Goal: Task Accomplishment & Management: Complete application form

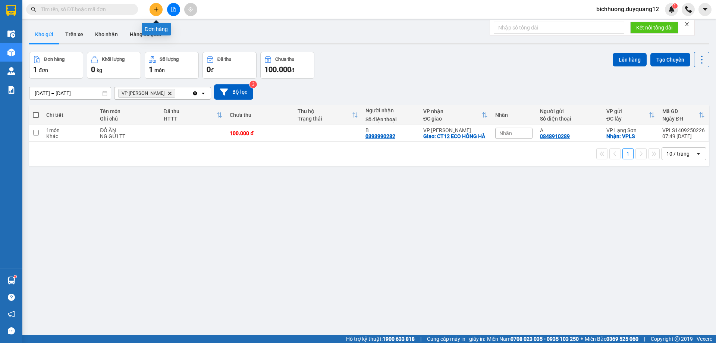
click at [154, 11] on icon "plus" at bounding box center [156, 9] width 5 height 5
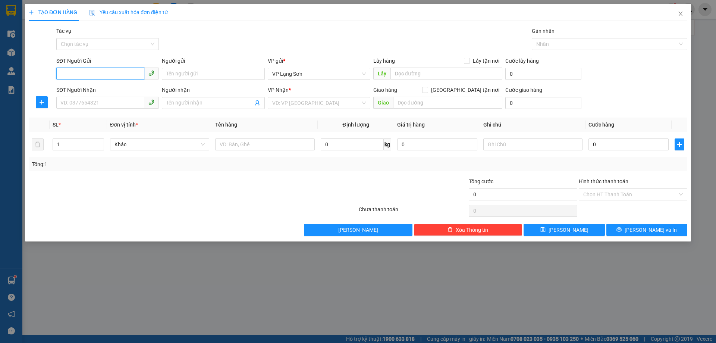
click at [68, 72] on input "SĐT Người Gửi" at bounding box center [100, 74] width 88 height 12
paste input "0345433708"
click at [61, 76] on input "0345433708" at bounding box center [100, 74] width 88 height 12
click at [63, 79] on input "0345433708" at bounding box center [100, 74] width 88 height 12
type input "0345433708"
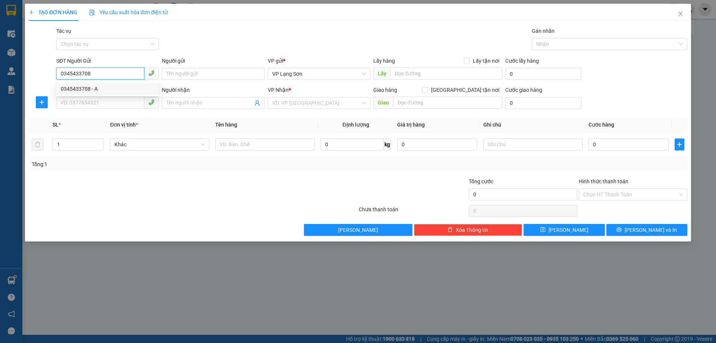
click at [79, 90] on div "0345433708 - A" at bounding box center [108, 89] width 94 height 8
type input "A"
checkbox input "true"
type input "1 [PERSON_NAME]"
type input "0345433708"
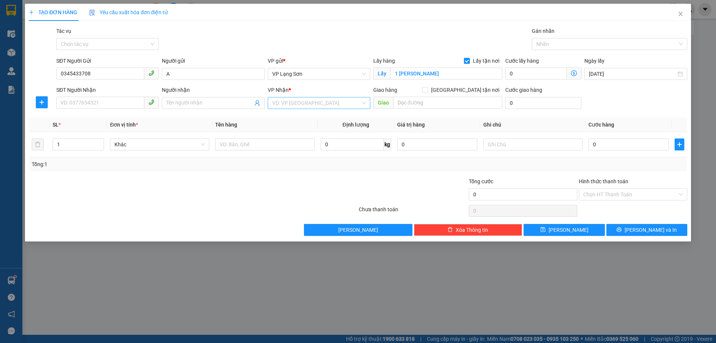
click at [299, 106] on input "search" at bounding box center [316, 102] width 88 height 11
drag, startPoint x: 297, startPoint y: 119, endPoint x: 195, endPoint y: 112, distance: 102.4
click at [295, 119] on div "VP [PERSON_NAME]" at bounding box center [319, 118] width 94 height 8
click at [99, 105] on input "SĐT Người Nhận" at bounding box center [100, 103] width 88 height 12
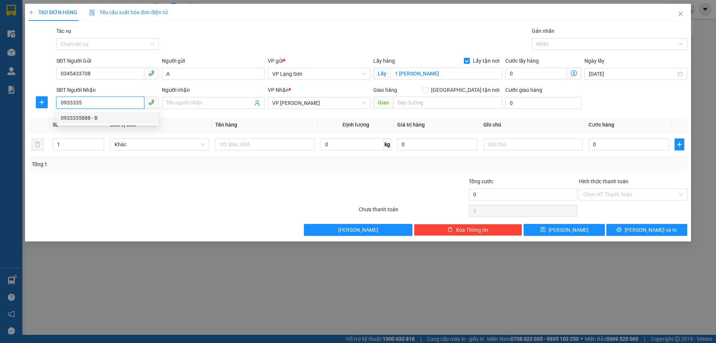
click at [89, 119] on div "0933335888 - B" at bounding box center [108, 118] width 94 height 8
type input "0933335888"
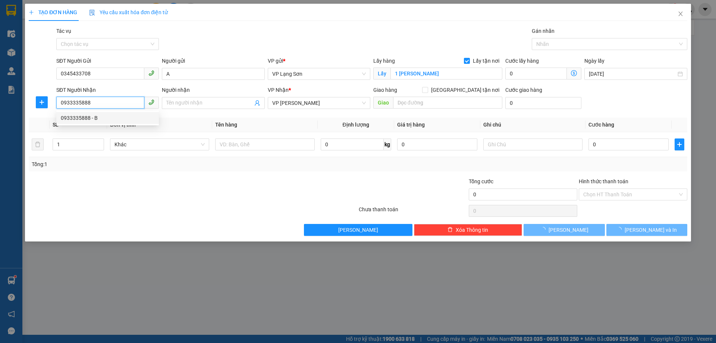
type input "B"
checkbox input "true"
type input "VPHN"
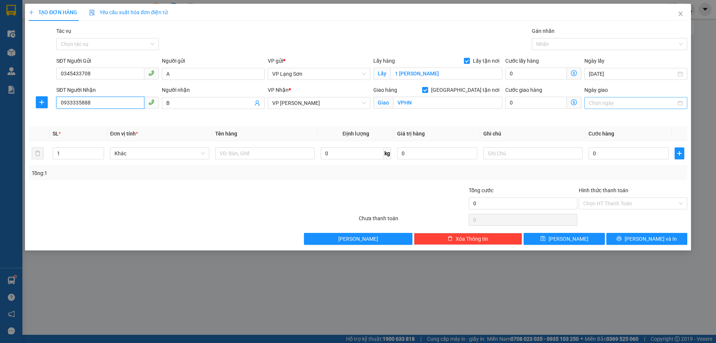
type input "0933335888"
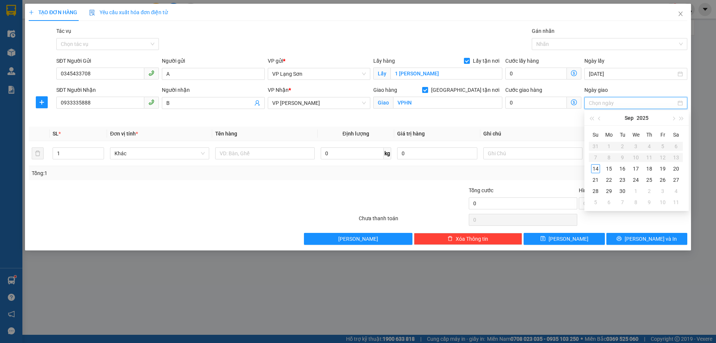
click at [608, 104] on input "Ngày giao" at bounding box center [632, 103] width 87 height 8
type input "[DATE]"
click at [597, 170] on div "14" at bounding box center [595, 168] width 9 height 9
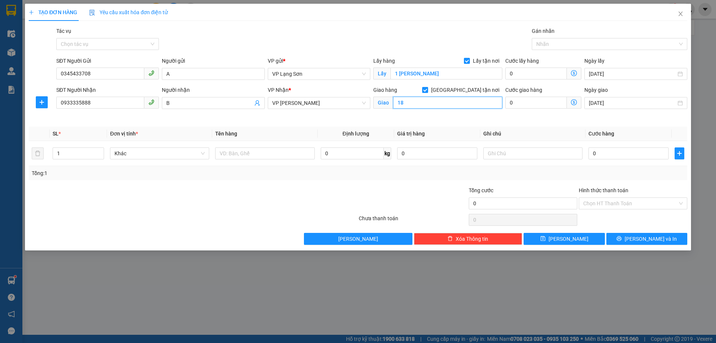
type input "1"
click at [414, 105] on input "CỔNG ;LÀNG [GEOGRAPHIC_DATA]" at bounding box center [447, 103] width 109 height 12
type input "CỔNG LÀNG [GEOGRAPHIC_DATA]"
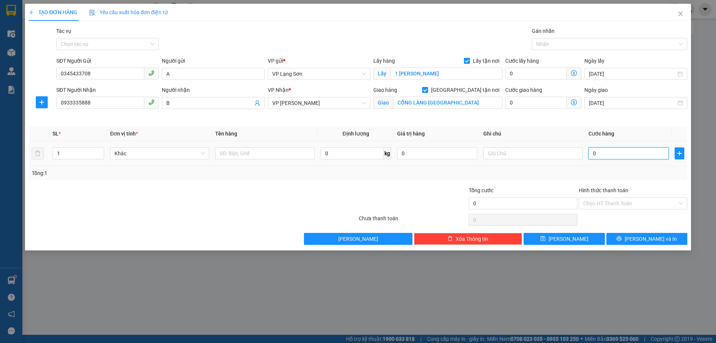
drag, startPoint x: 600, startPoint y: 150, endPoint x: 591, endPoint y: 142, distance: 12.2
click at [601, 150] on input "0" at bounding box center [629, 153] width 80 height 12
type input "1"
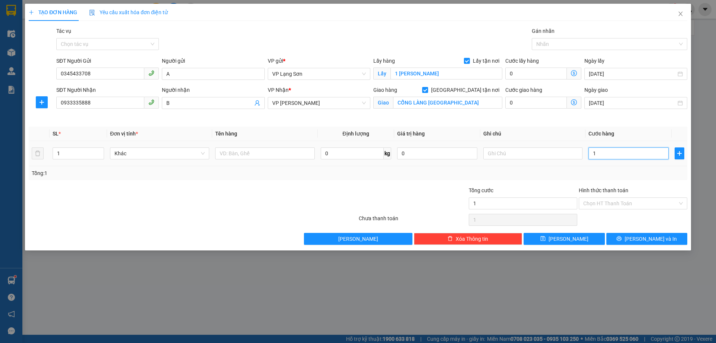
type input "10"
type input "1.000"
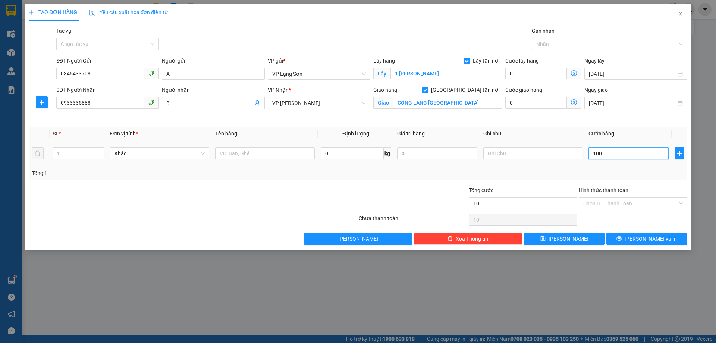
type input "1.000"
type input "10.000"
type input "100.000"
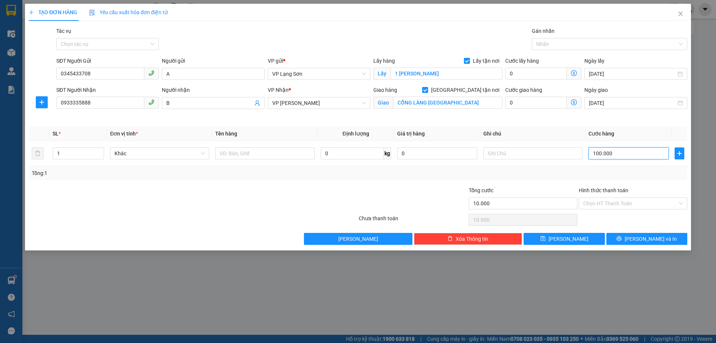
type input "100.000"
click at [512, 154] on input "text" at bounding box center [532, 153] width 99 height 12
type input "NGƯỜI NHẬN TT"
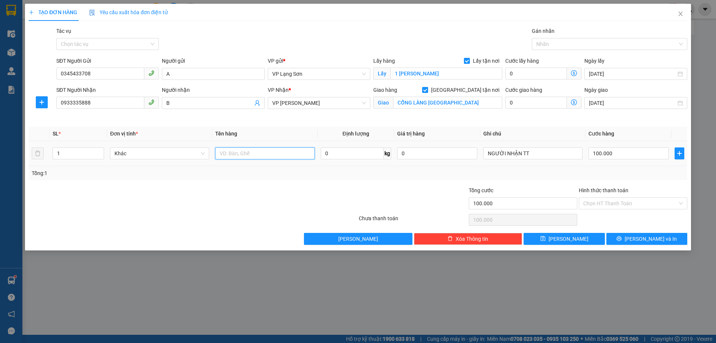
click at [241, 151] on input "text" at bounding box center [264, 153] width 99 height 12
type input "D"
type input "ĐÒ"
click at [576, 241] on button "[PERSON_NAME]" at bounding box center [564, 239] width 81 height 12
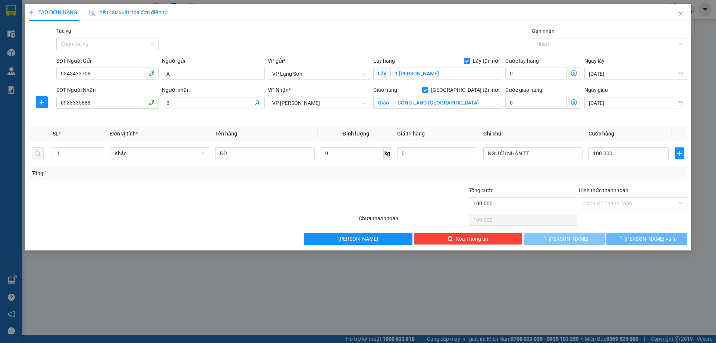
checkbox input "false"
type input "0"
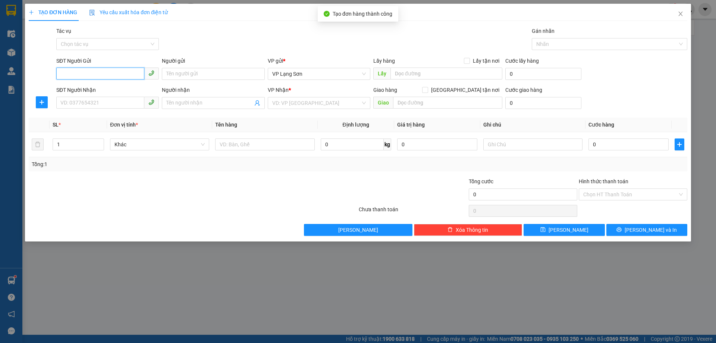
click at [103, 77] on input "SĐT Người Gửi" at bounding box center [100, 74] width 88 height 12
paste input "0345433708"
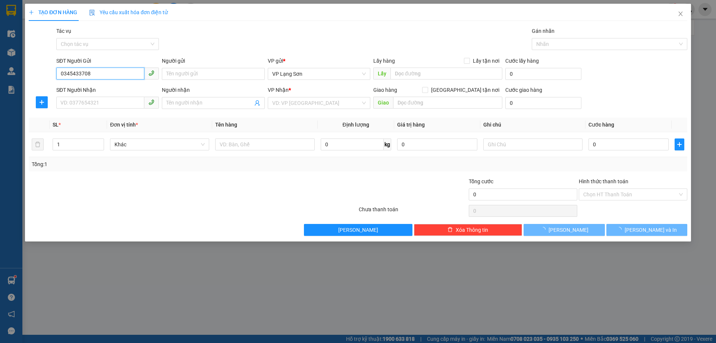
click at [62, 75] on input "0345433708" at bounding box center [100, 74] width 88 height 12
type input "0345433708"
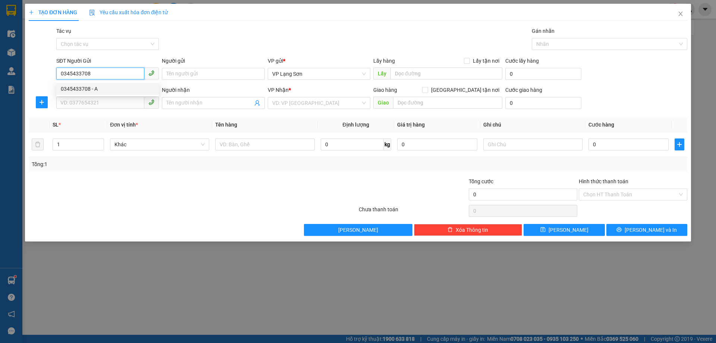
click at [72, 87] on div "0345433708 - A" at bounding box center [108, 89] width 94 height 8
type input "A"
checkbox input "true"
type input "1 [PERSON_NAME]"
type input "0345433708"
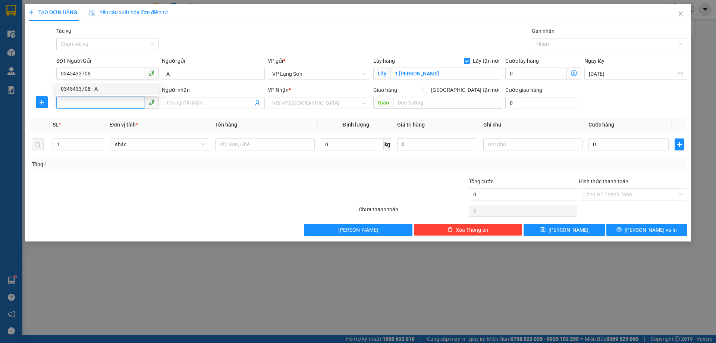
click at [103, 104] on input "SĐT Người Nhận" at bounding box center [100, 103] width 88 height 12
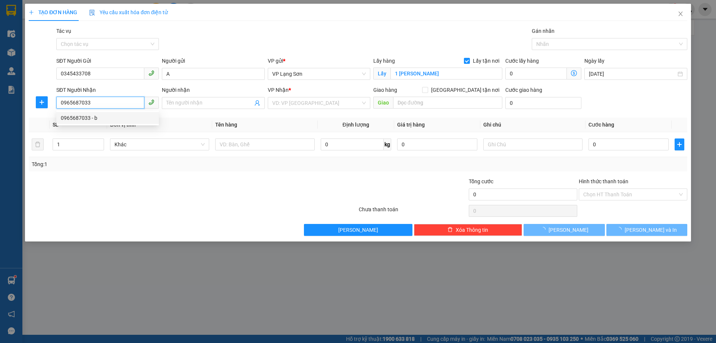
type input "0965687033"
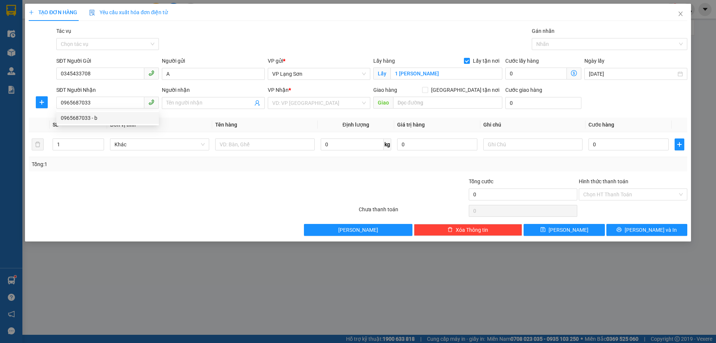
click at [87, 129] on th "SL *" at bounding box center [78, 124] width 57 height 15
click at [92, 119] on th "SL *" at bounding box center [78, 124] width 57 height 15
click at [95, 106] on input "0965687033" at bounding box center [100, 103] width 88 height 12
click at [86, 119] on div "0965687033 - b" at bounding box center [108, 118] width 94 height 8
type input "b"
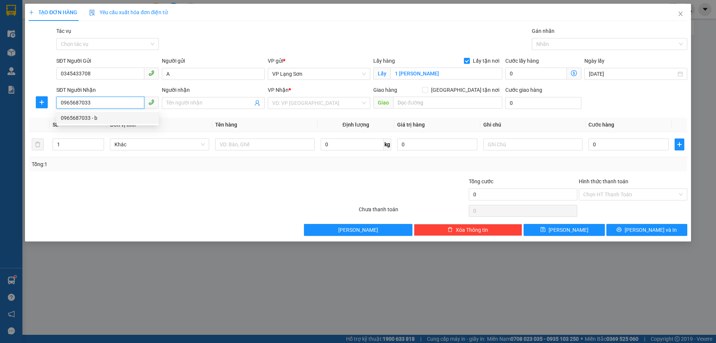
checkbox input "true"
type input "BBT 4-1 HIM LAM VẠN PHÚC HĐ"
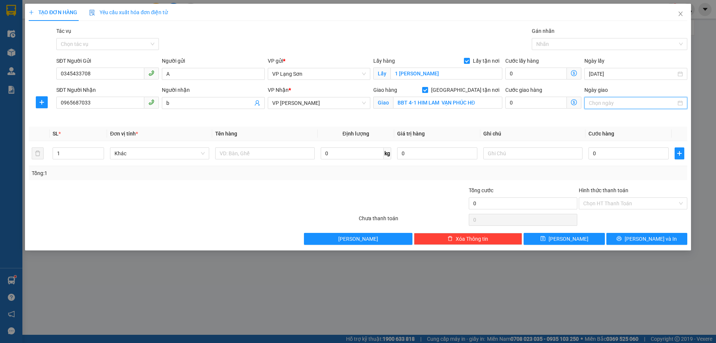
click at [611, 100] on input "Ngày giao" at bounding box center [632, 103] width 87 height 8
type input "[DATE]"
drag, startPoint x: 593, startPoint y: 168, endPoint x: 600, endPoint y: 170, distance: 7.6
click at [594, 169] on div "14" at bounding box center [595, 168] width 9 height 9
click at [599, 154] on input "0" at bounding box center [629, 153] width 80 height 12
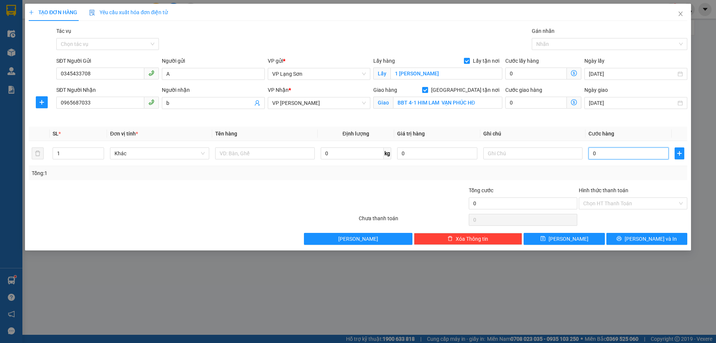
type input "1"
type input "10"
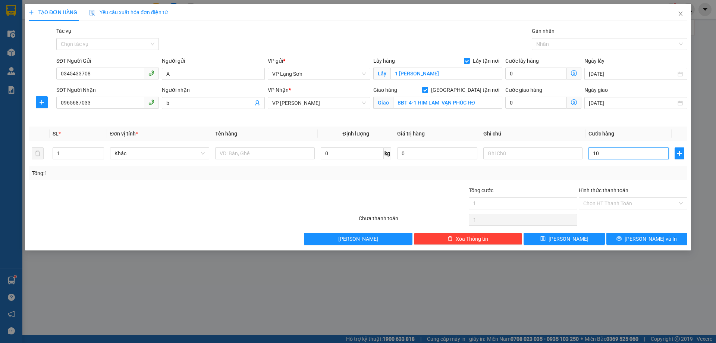
type input "10"
type input "100"
type input "1.000"
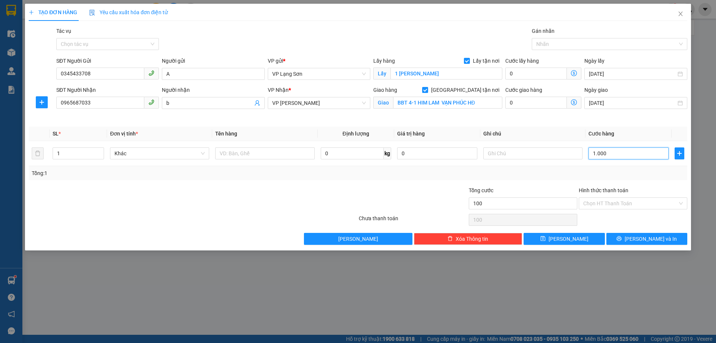
type input "1.000"
type input "10.000"
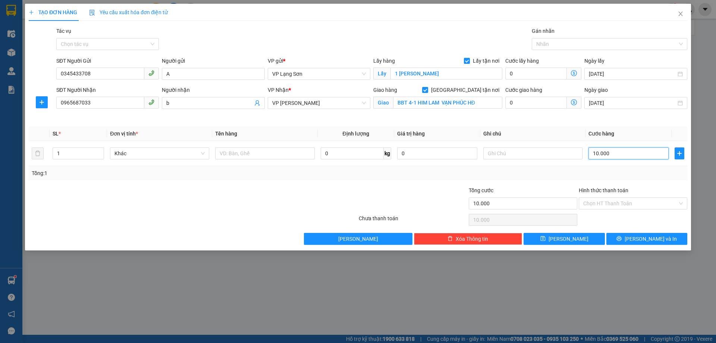
type input "100.000"
drag, startPoint x: 502, startPoint y: 154, endPoint x: 493, endPoint y: 153, distance: 9.0
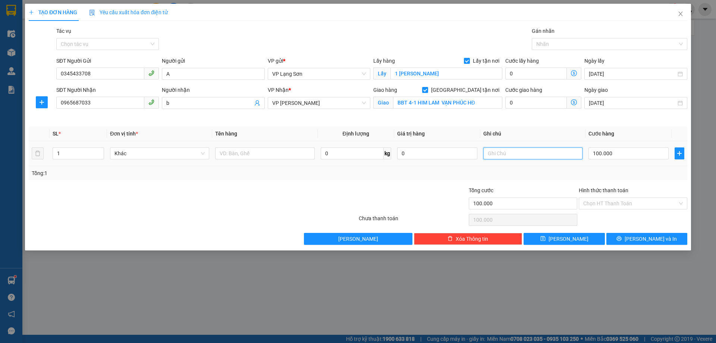
click at [501, 154] on input "text" at bounding box center [532, 153] width 99 height 12
type input "NGƯỜI NHẬN TT"
click at [269, 151] on input "text" at bounding box center [264, 153] width 99 height 12
type input "D"
type input "ĐỒ"
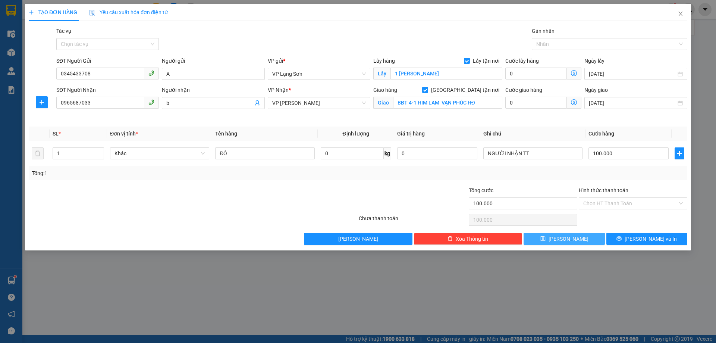
click at [572, 239] on span "[PERSON_NAME]" at bounding box center [569, 239] width 40 height 8
checkbox input "false"
type input "0"
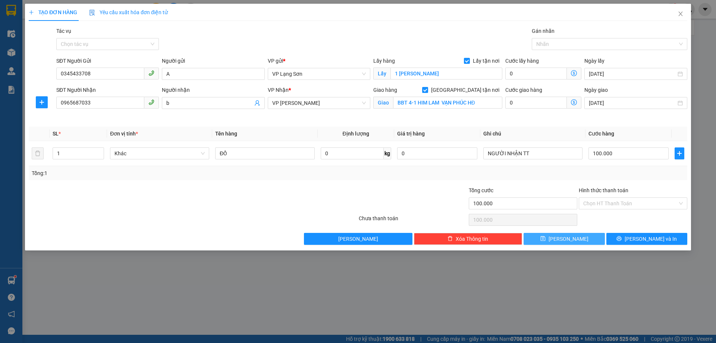
type input "0"
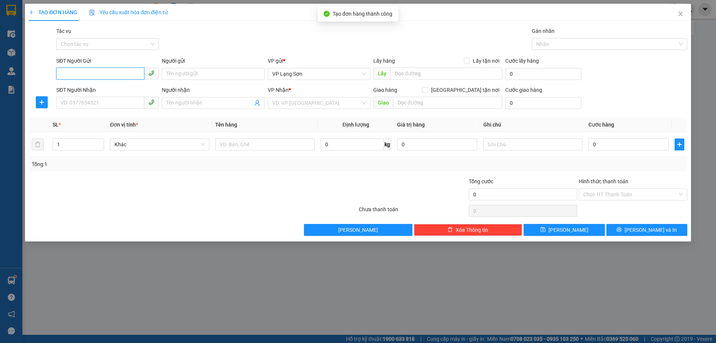
click at [97, 73] on input "SĐT Người Gửi" at bounding box center [100, 74] width 88 height 12
paste input "0345433708"
click at [63, 78] on input "0345433708" at bounding box center [100, 74] width 88 height 12
type input "0345433708"
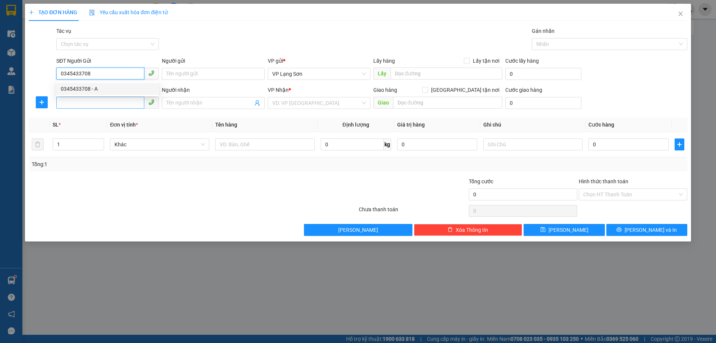
drag, startPoint x: 75, startPoint y: 89, endPoint x: 98, endPoint y: 103, distance: 27.4
click at [75, 89] on div "0345433708 - A" at bounding box center [108, 89] width 94 height 8
type input "A"
checkbox input "true"
type input "1 [PERSON_NAME]"
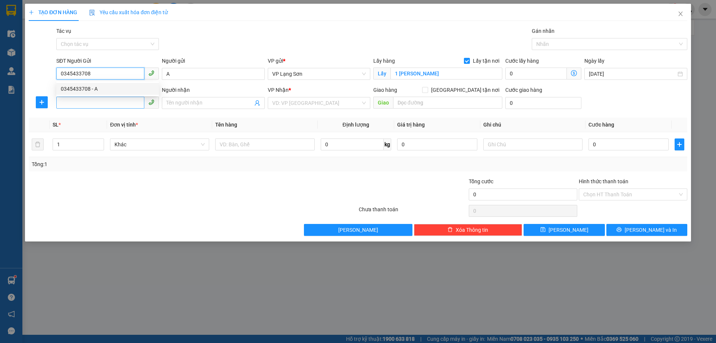
type input "0345433708"
click at [97, 104] on input "SĐT Người Nhận" at bounding box center [100, 103] width 88 height 12
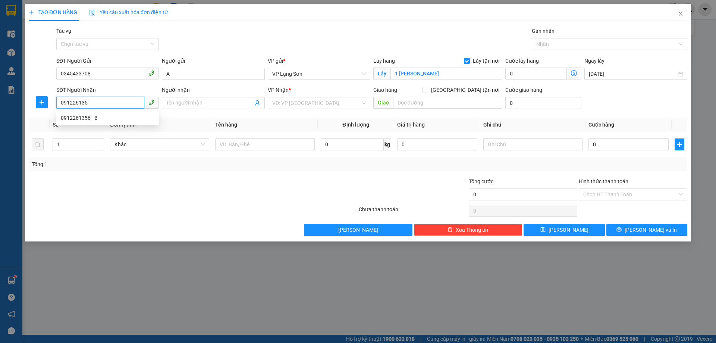
type input "0912261356"
click at [91, 120] on div "0912261356 - B" at bounding box center [108, 118] width 94 height 8
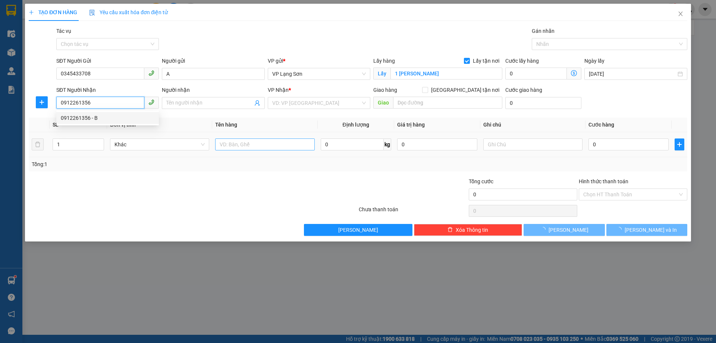
type input "B"
checkbox input "true"
type input "102 TRƯỜNG CHINH,[GEOGRAPHIC_DATA],[GEOGRAPHIC_DATA]"
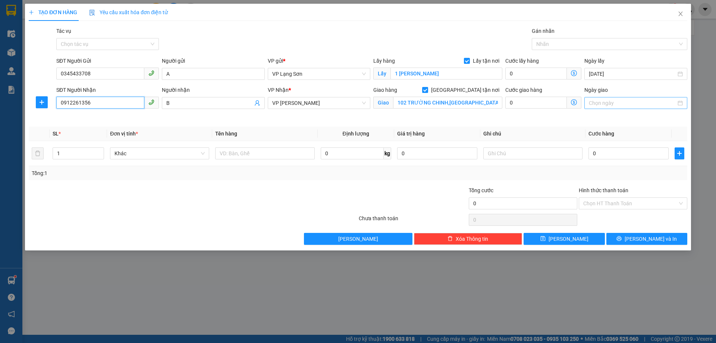
type input "0912261356"
click at [629, 105] on input "Ngày giao" at bounding box center [632, 103] width 87 height 8
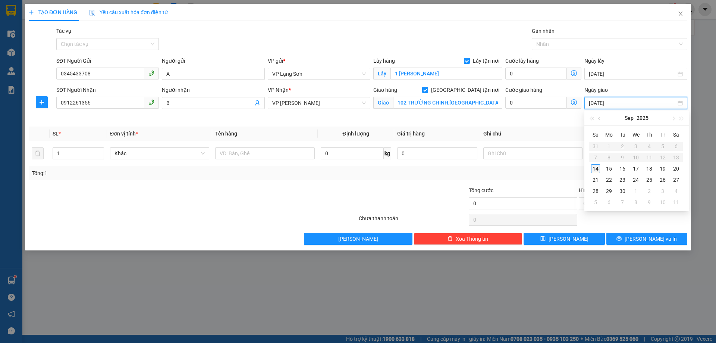
type input "[DATE]"
click at [596, 170] on div "14" at bounding box center [595, 168] width 9 height 9
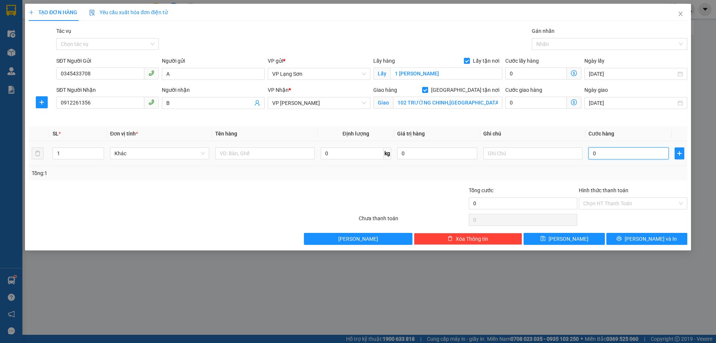
click at [606, 154] on input "0" at bounding box center [629, 153] width 80 height 12
type input "1"
type input "10"
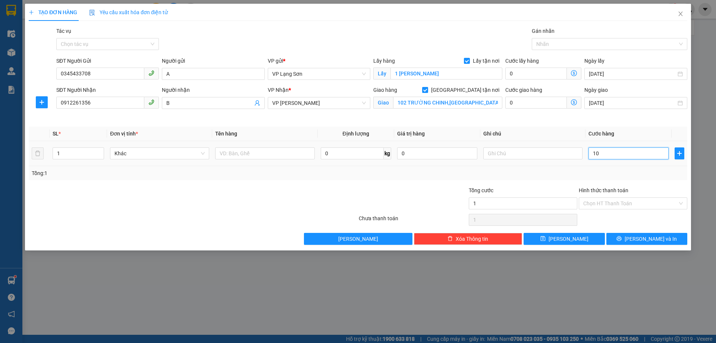
type input "10"
type input "100"
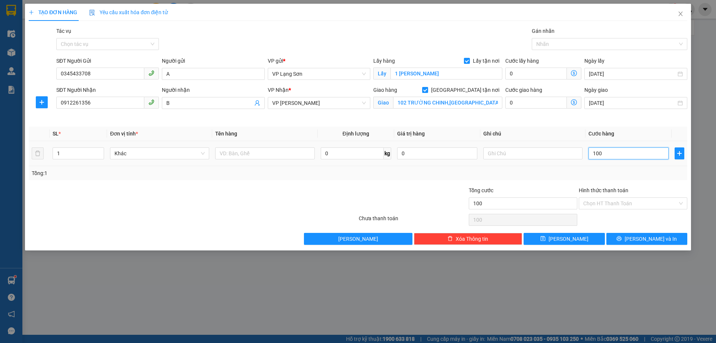
type input "1.000"
type input "10.000"
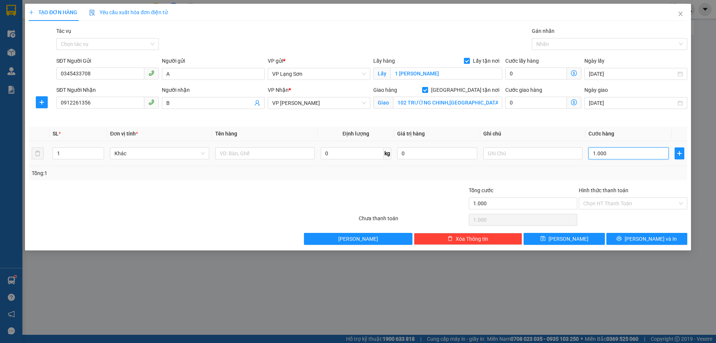
type input "10.000"
type input "100.000"
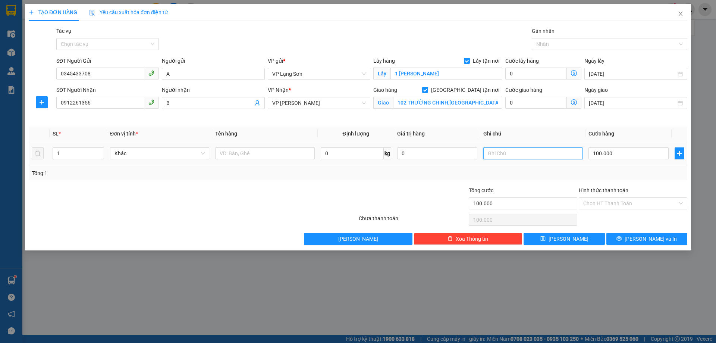
click at [498, 154] on input "text" at bounding box center [532, 153] width 99 height 12
type input "NGƯỜI NHẬN TT"
click at [270, 154] on input "text" at bounding box center [264, 153] width 99 height 12
type input "D"
type input "ĐỒ"
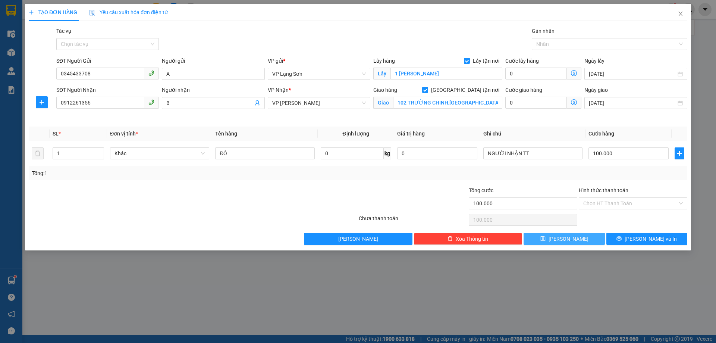
click at [576, 241] on button "[PERSON_NAME]" at bounding box center [564, 239] width 81 height 12
checkbox input "false"
type input "0"
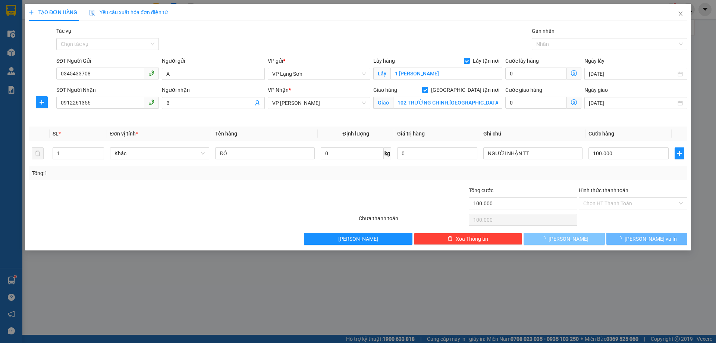
type input "0"
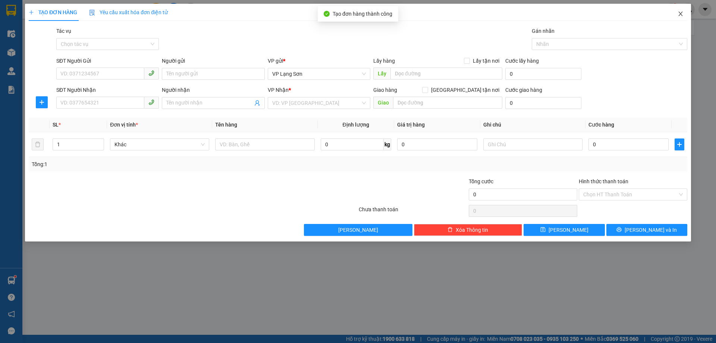
click at [682, 14] on icon "close" at bounding box center [681, 14] width 6 height 6
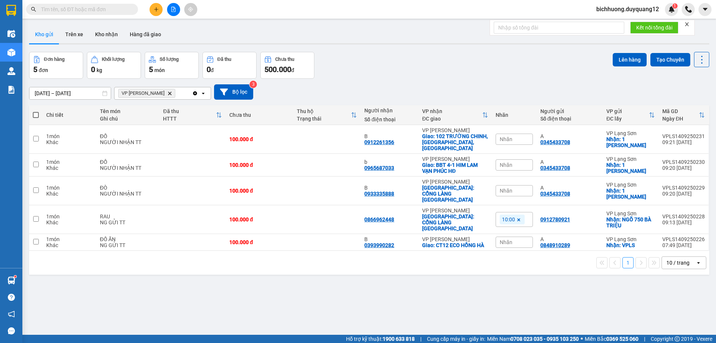
click at [155, 10] on icon "plus" at bounding box center [156, 9] width 5 height 5
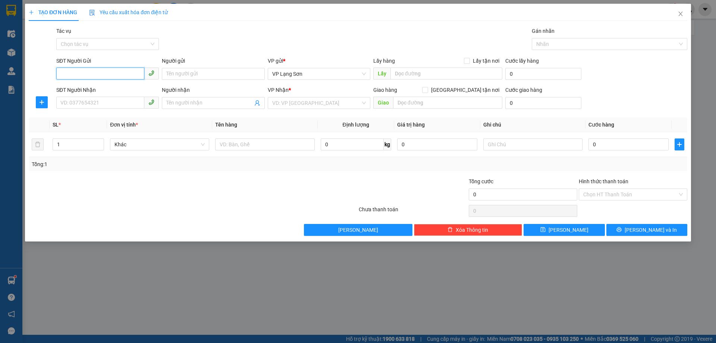
click at [65, 68] on input "SĐT Người Gửi" at bounding box center [100, 74] width 88 height 12
paste input "0936526389"
click at [62, 76] on input "0936526389" at bounding box center [100, 74] width 88 height 12
type input "0936526389"
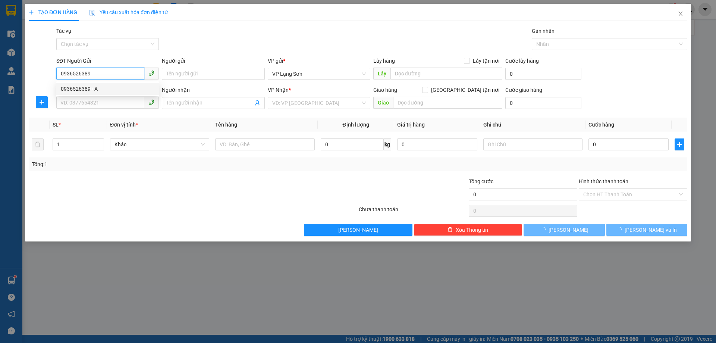
click at [75, 90] on div "0936526389 - A" at bounding box center [108, 89] width 94 height 8
type input "A"
checkbox input "true"
type input "77 [PERSON_NAME]"
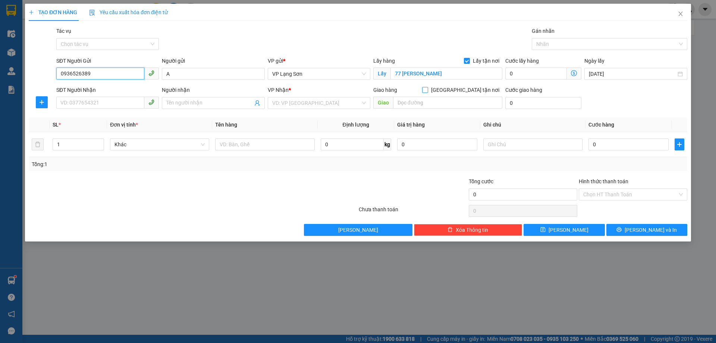
type input "0936526389"
drag, startPoint x: 467, startPoint y: 90, endPoint x: 488, endPoint y: 92, distance: 20.6
click at [427, 90] on input "[GEOGRAPHIC_DATA] tận nơi" at bounding box center [424, 89] width 5 height 5
checkbox input "true"
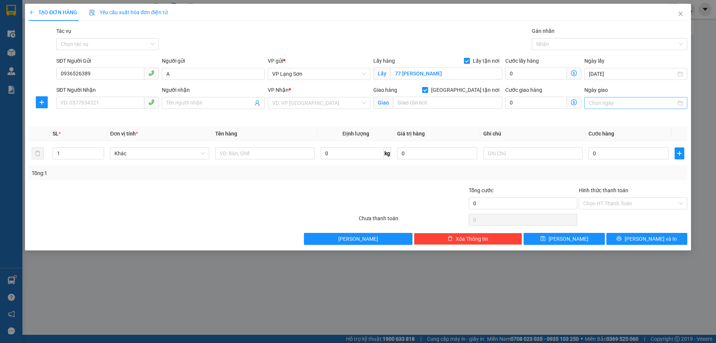
click at [601, 103] on input "Ngày giao" at bounding box center [632, 103] width 87 height 8
type input "[DATE]"
click at [596, 166] on div "14" at bounding box center [595, 168] width 9 height 9
click at [285, 104] on input "search" at bounding box center [316, 102] width 88 height 11
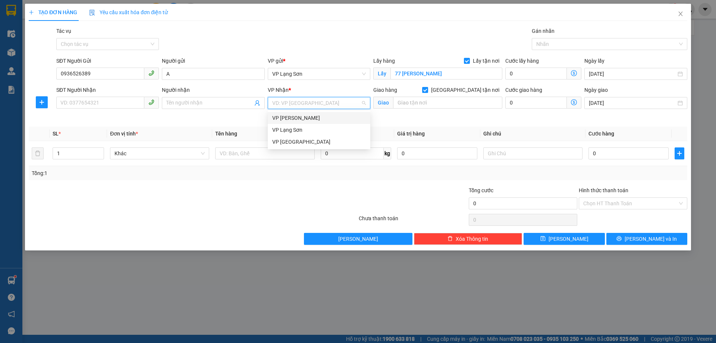
drag, startPoint x: 285, startPoint y: 120, endPoint x: 219, endPoint y: 112, distance: 66.2
click at [279, 120] on div "VP [PERSON_NAME]" at bounding box center [319, 118] width 94 height 8
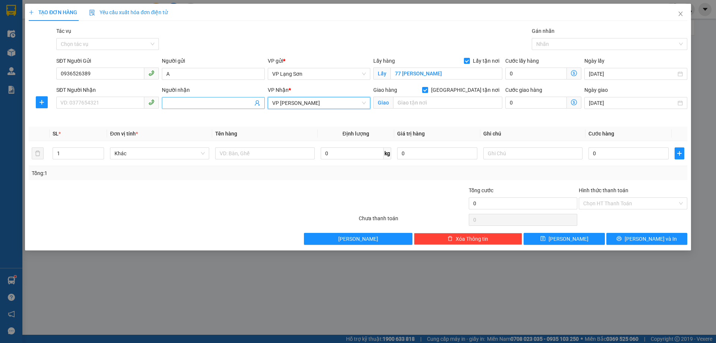
drag, startPoint x: 185, startPoint y: 102, endPoint x: 185, endPoint y: 98, distance: 4.5
click at [184, 101] on input "Người nhận" at bounding box center [209, 103] width 86 height 8
click at [561, 43] on div at bounding box center [606, 44] width 144 height 9
type input "B"
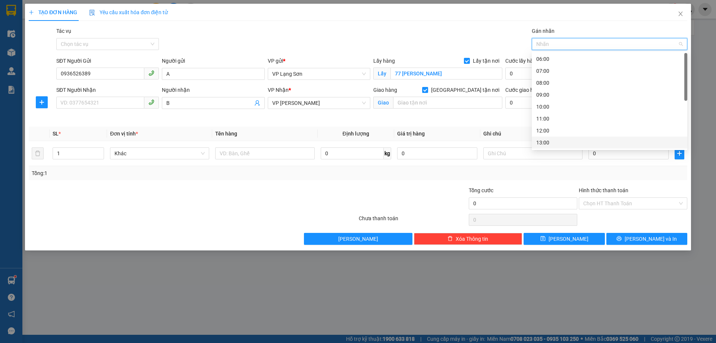
click at [544, 141] on div "13:00" at bounding box center [609, 142] width 147 height 8
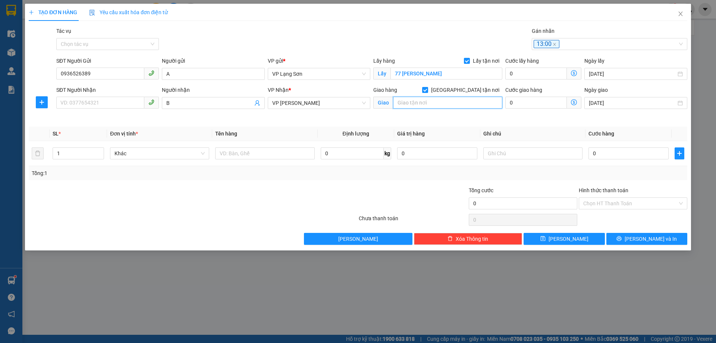
click at [417, 101] on input "text" at bounding box center [447, 103] width 109 height 12
type input "NGÕ 59 QUAN HOA CẦU GIẤY"
click at [139, 101] on input "SĐT Người Nhận" at bounding box center [100, 103] width 88 height 12
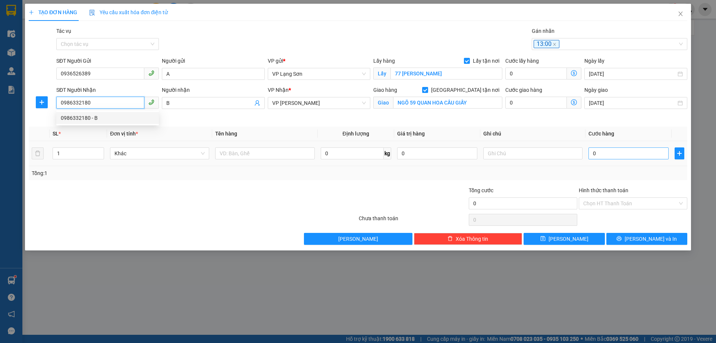
type input "0986332180"
click at [640, 153] on input "0" at bounding box center [629, 153] width 80 height 12
type input "1"
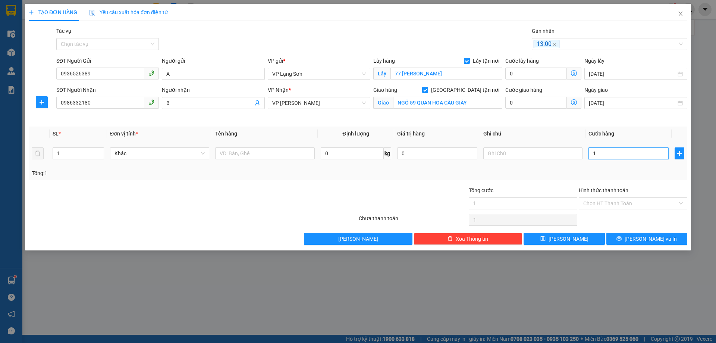
type input "11"
type input "110"
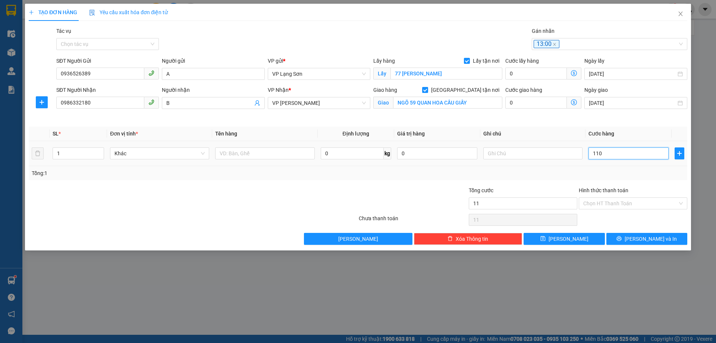
type input "110"
type input "1.100"
type input "11.000"
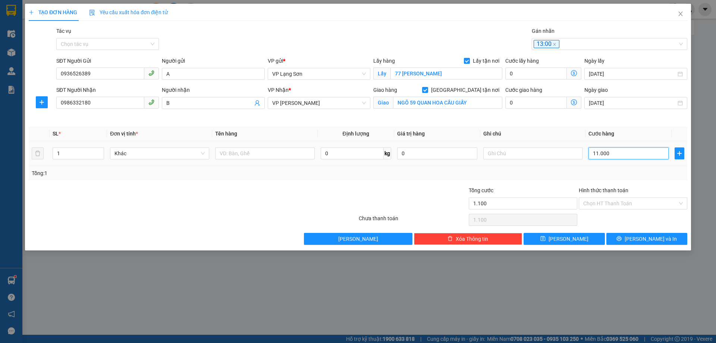
type input "11.000"
type input "110.000"
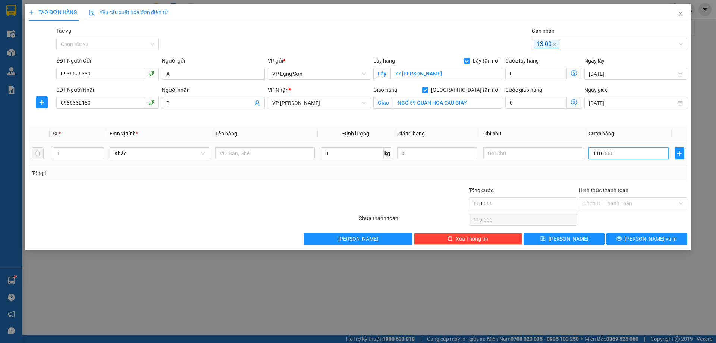
type input "11.000"
type input "1.100"
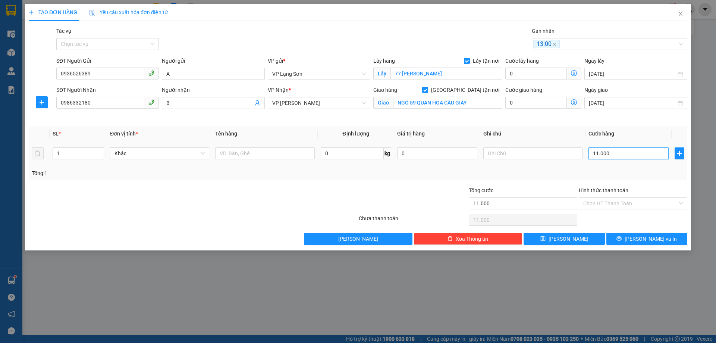
type input "1.100"
type input "110"
type input "11"
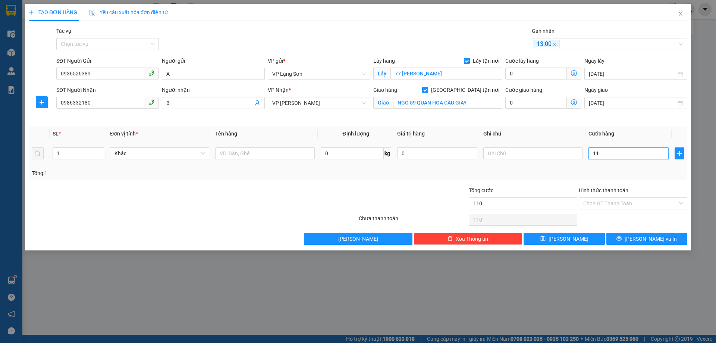
type input "11"
type input "1"
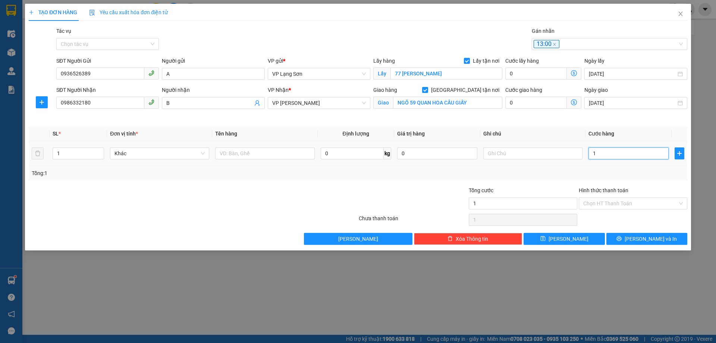
type input "10"
type input "100"
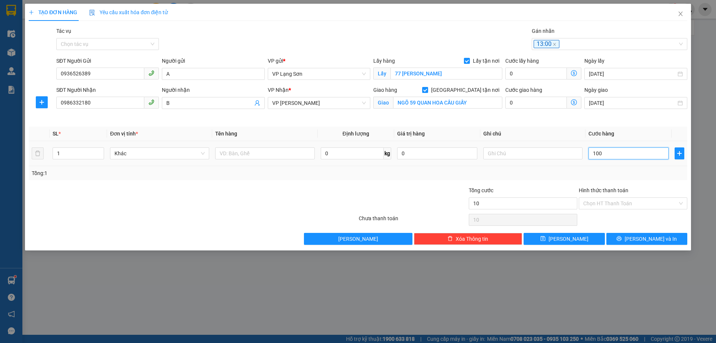
type input "100"
type input "1.000"
type input "10.000"
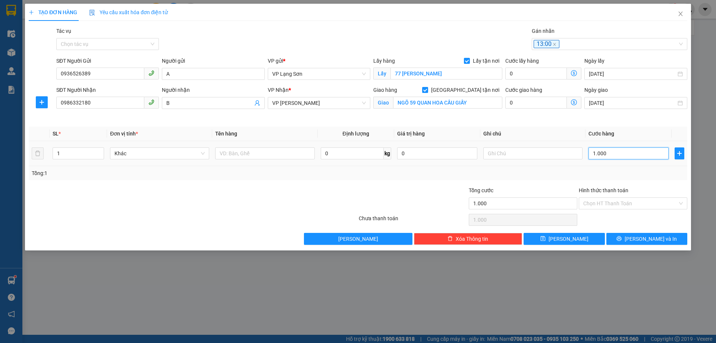
type input "10.000"
type input "100.000"
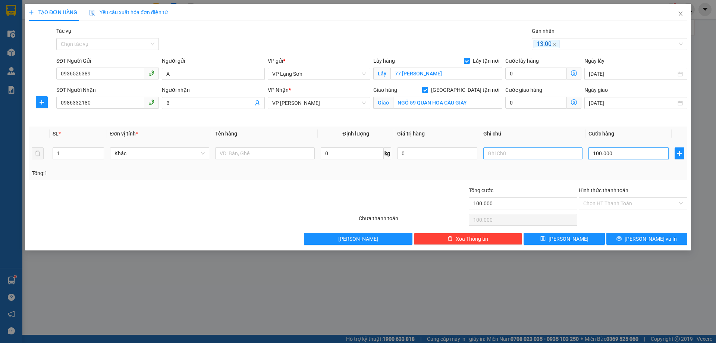
type input "100.000"
click at [489, 154] on input "text" at bounding box center [532, 153] width 99 height 12
type input "NGƯỜI GỬI TT"
click at [234, 146] on div at bounding box center [264, 153] width 99 height 15
click at [248, 155] on input "text" at bounding box center [264, 153] width 99 height 12
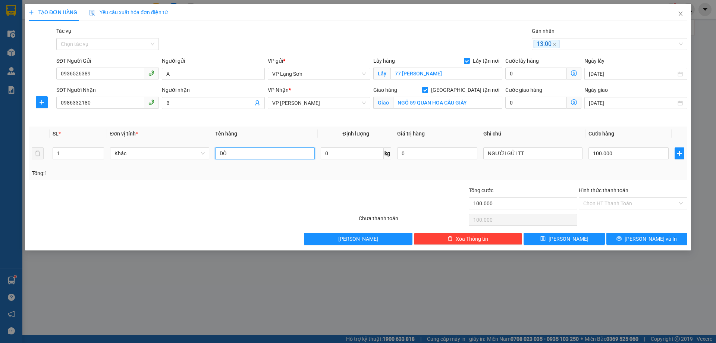
type input "D"
type input "ĐỒ ĂN"
click at [569, 238] on span "[PERSON_NAME]" at bounding box center [569, 239] width 40 height 8
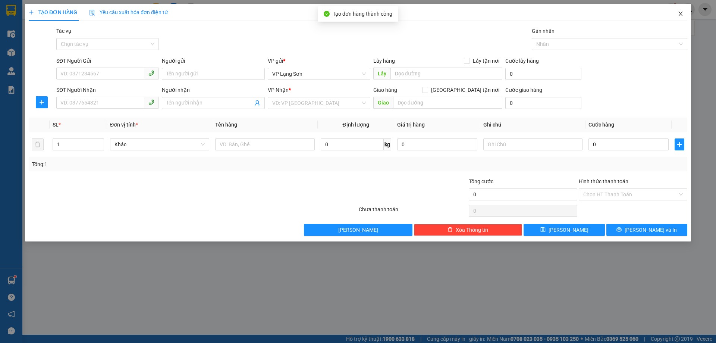
click at [682, 14] on icon "close" at bounding box center [681, 14] width 6 height 6
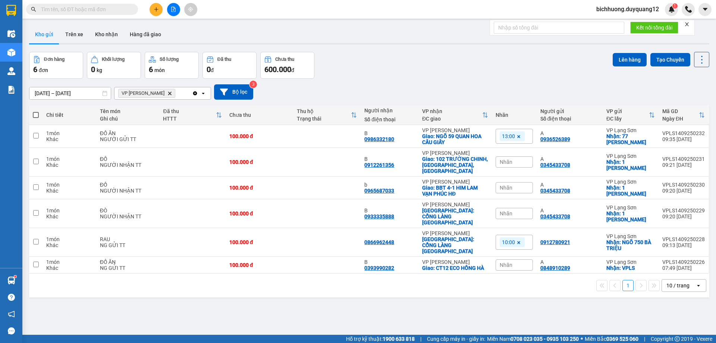
click at [509, 160] on span "Nhãn" at bounding box center [506, 162] width 13 height 6
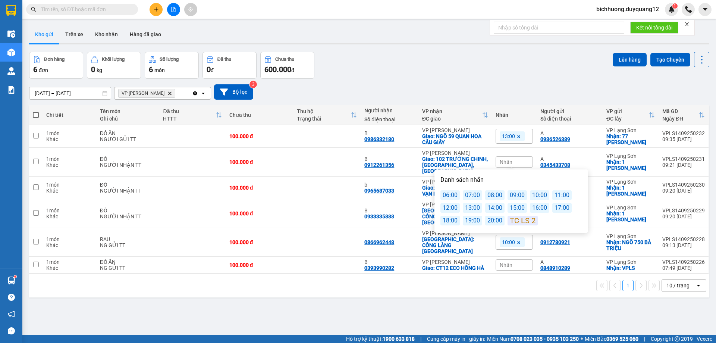
click at [559, 197] on div "11:00" at bounding box center [561, 195] width 19 height 10
drag, startPoint x: 563, startPoint y: 104, endPoint x: 559, endPoint y: 105, distance: 4.0
click at [563, 103] on div "[DATE] – [DATE] Press the down arrow key to interact with the calendar and sele…" at bounding box center [369, 92] width 680 height 26
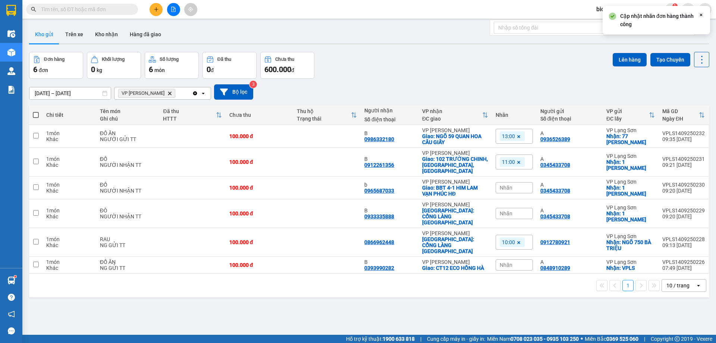
click at [503, 185] on span "Nhãn" at bounding box center [506, 188] width 13 height 6
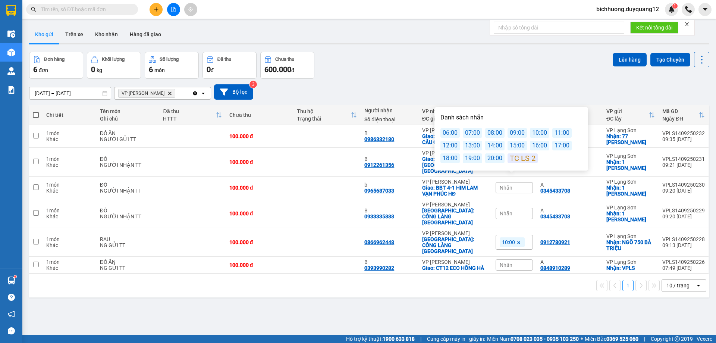
click at [556, 133] on div "11:00" at bounding box center [561, 133] width 19 height 10
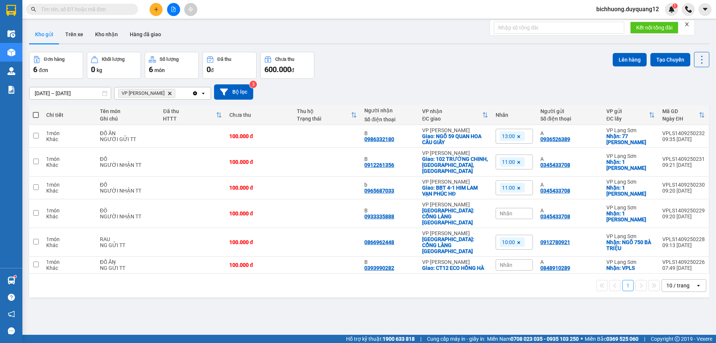
click at [510, 208] on div "Nhãn" at bounding box center [514, 213] width 37 height 11
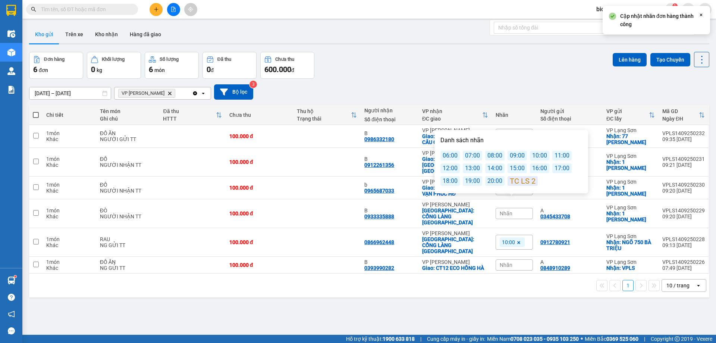
click at [554, 154] on div "11:00" at bounding box center [561, 156] width 19 height 10
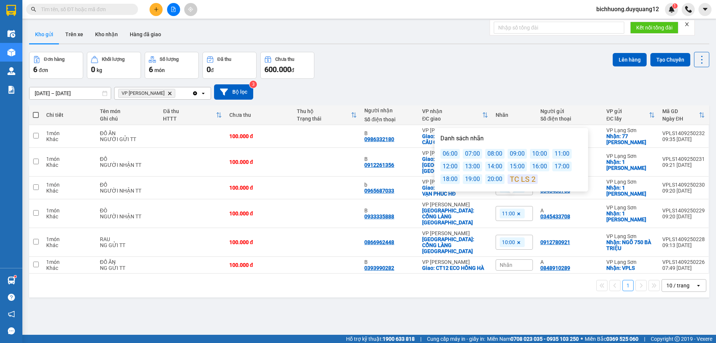
click at [556, 79] on div "[DATE] – [DATE] Press the down arrow key to interact with the calendar and sele…" at bounding box center [369, 92] width 680 height 26
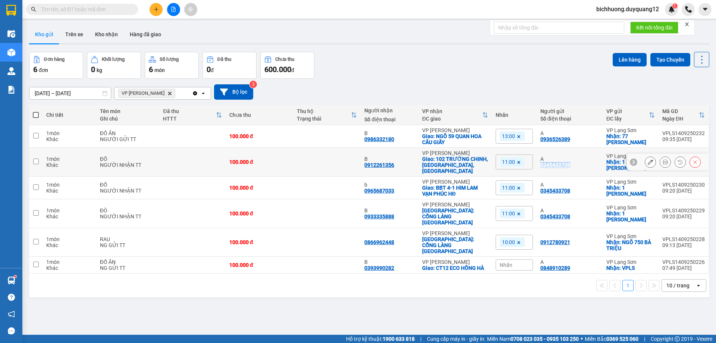
drag, startPoint x: 567, startPoint y: 162, endPoint x: 534, endPoint y: 162, distance: 32.8
click at [537, 162] on td "A 0345433708" at bounding box center [570, 162] width 66 height 29
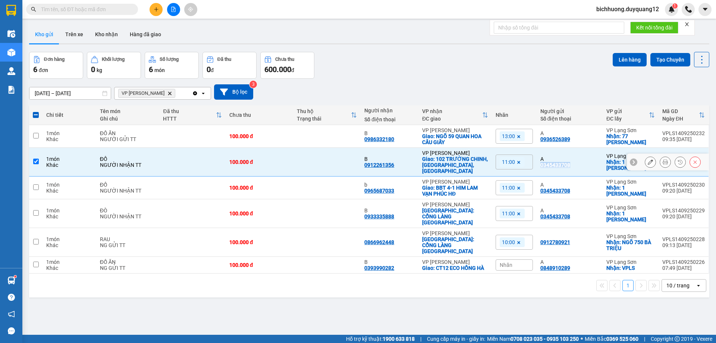
copy div "0345433708"
